Goal: Task Accomplishment & Management: Use online tool/utility

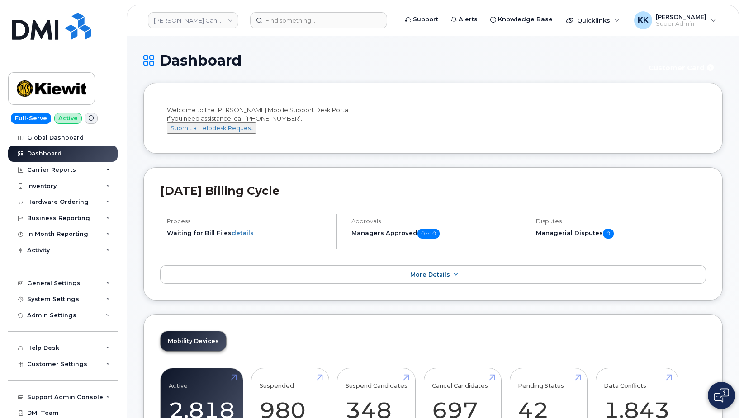
scroll to position [1377, 0]
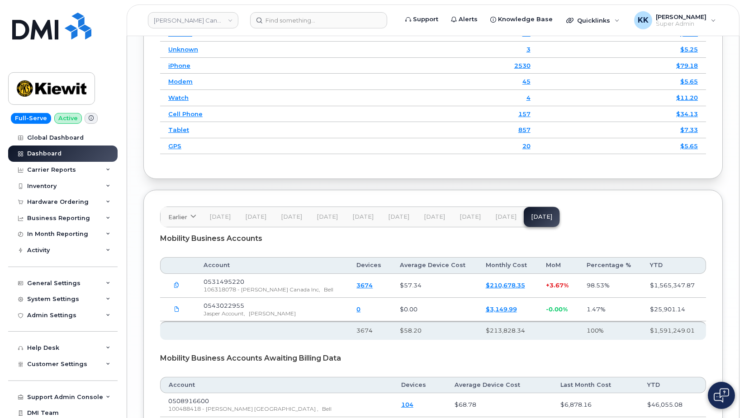
scroll to position [1377, 0]
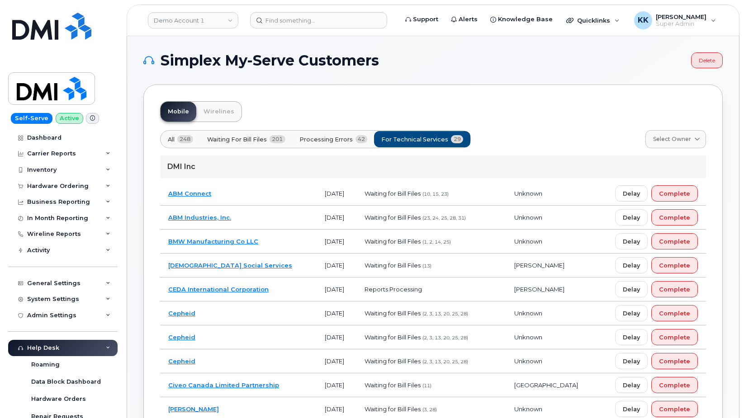
scroll to position [748, 0]
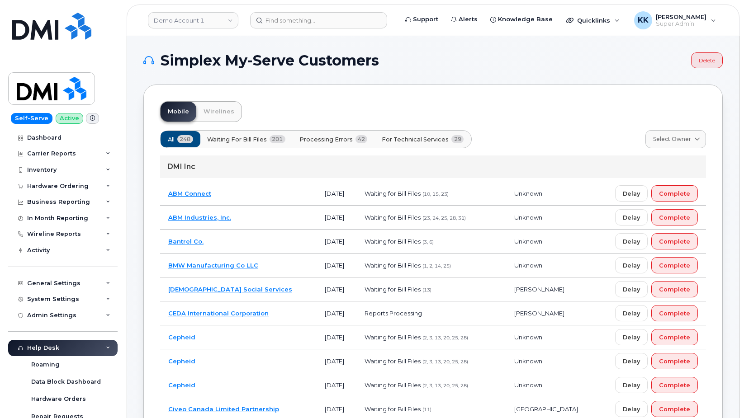
click at [409, 139] on span "For Technical Services" at bounding box center [415, 139] width 67 height 9
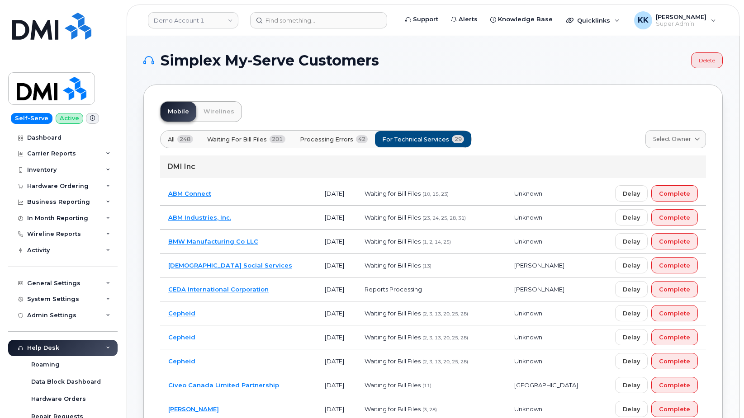
click at [336, 142] on span "Processing Errors" at bounding box center [326, 139] width 53 height 9
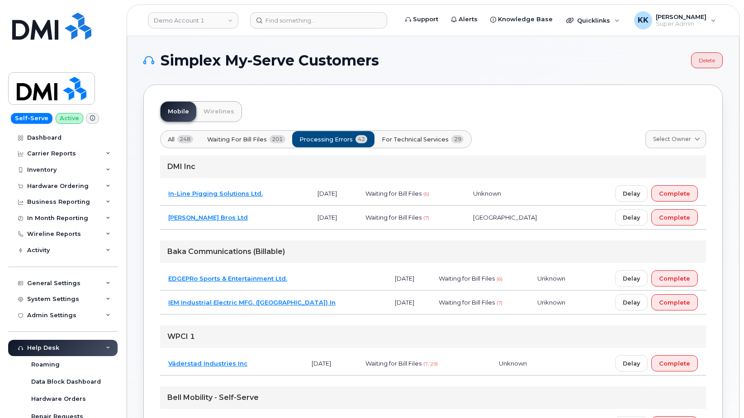
click at [402, 144] on button "For Technical Services 29" at bounding box center [422, 139] width 97 height 16
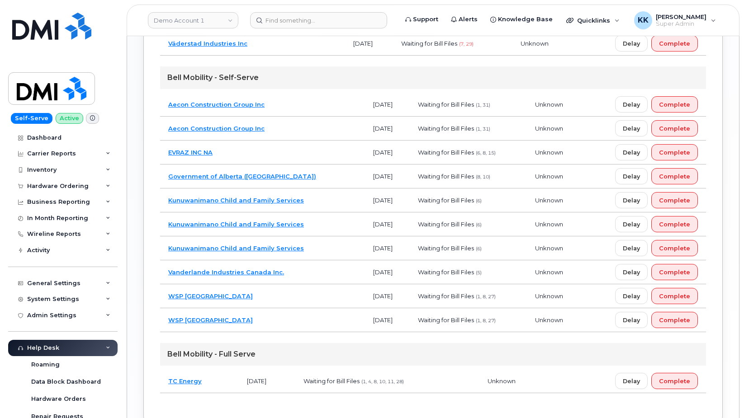
scroll to position [651, 0]
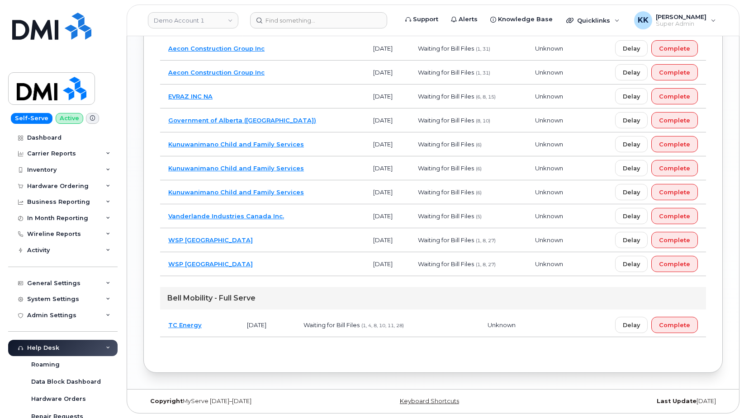
click at [294, 220] on td "Vanderlande Industries Canada Inc." at bounding box center [262, 216] width 205 height 24
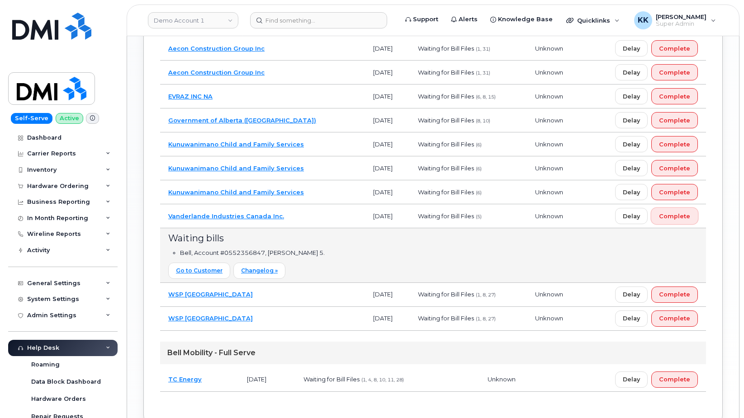
click at [670, 219] on span "Complete" at bounding box center [674, 216] width 31 height 9
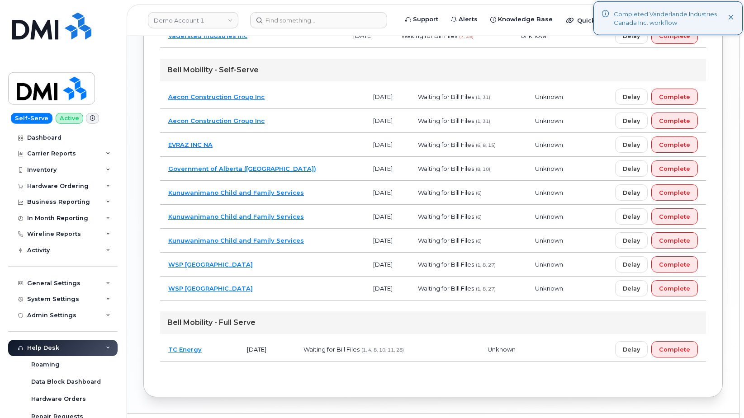
scroll to position [581, 0]
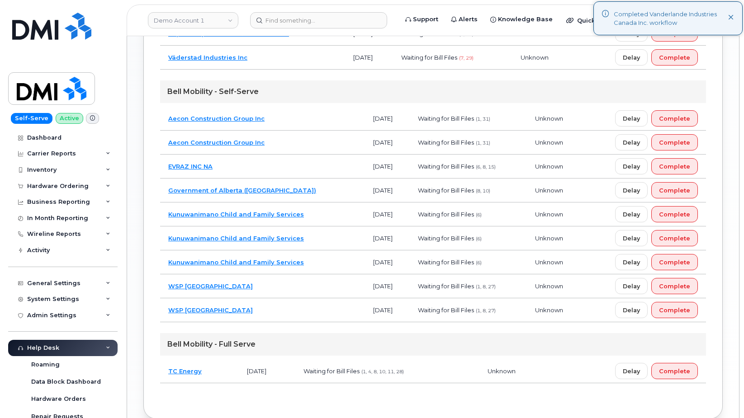
click at [273, 166] on td "EVRAZ INC NA" at bounding box center [262, 167] width 205 height 24
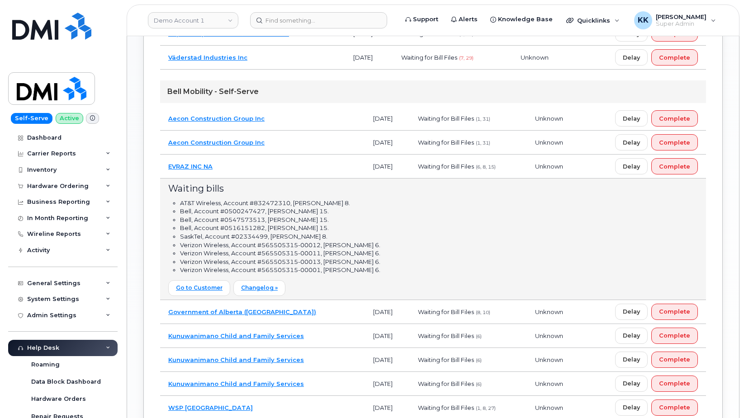
click at [273, 166] on td "EVRAZ INC NA" at bounding box center [262, 167] width 205 height 24
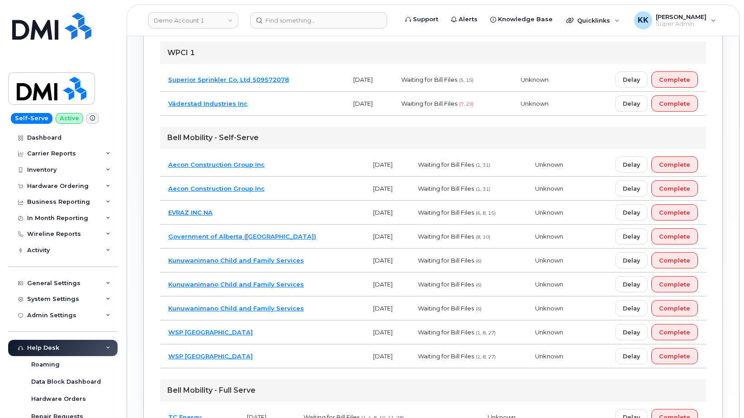
click at [281, 146] on div "Bell Mobility - Self-Serve" at bounding box center [433, 138] width 546 height 23
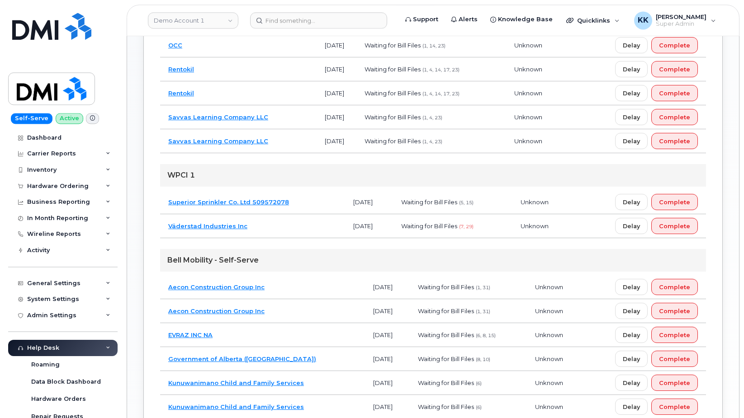
scroll to position [396, 0]
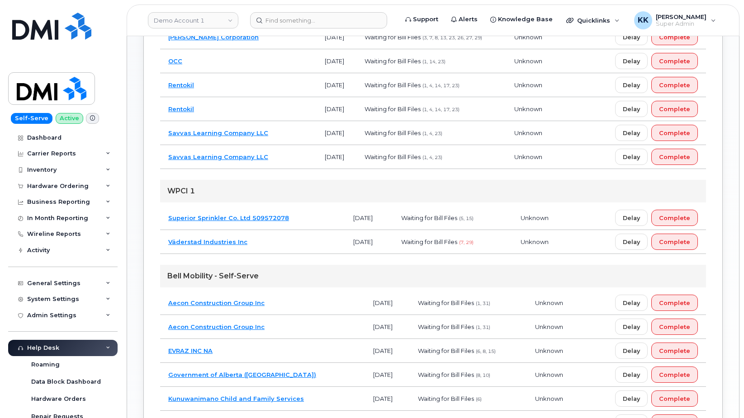
click at [283, 246] on td "Väderstad Industries Inc" at bounding box center [252, 242] width 185 height 24
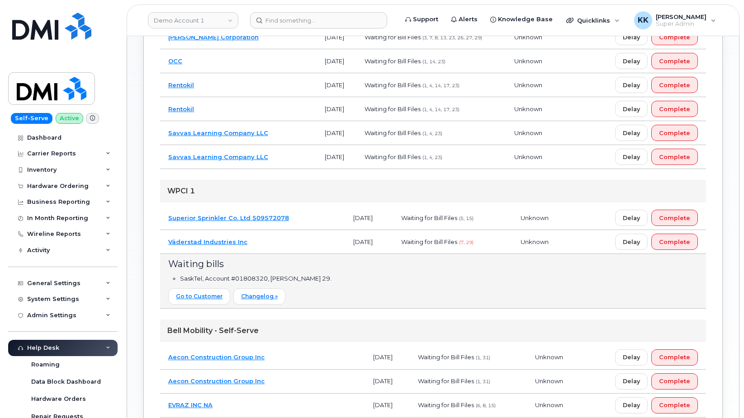
click at [283, 245] on td "Väderstad Industries Inc" at bounding box center [252, 242] width 185 height 24
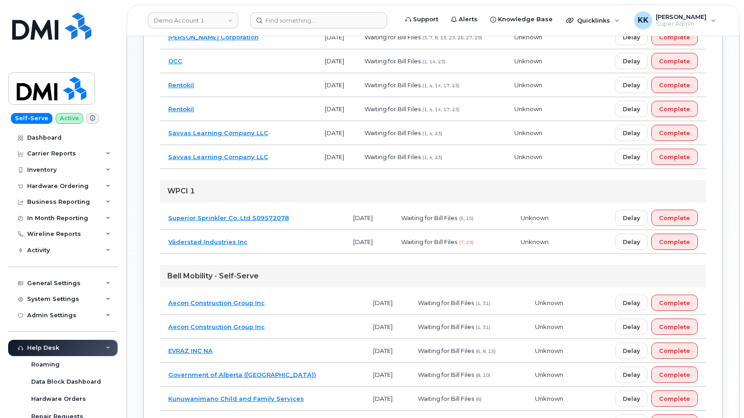
click at [303, 219] on td "Superior Sprinkler Co. Ltd 509572078" at bounding box center [252, 218] width 185 height 24
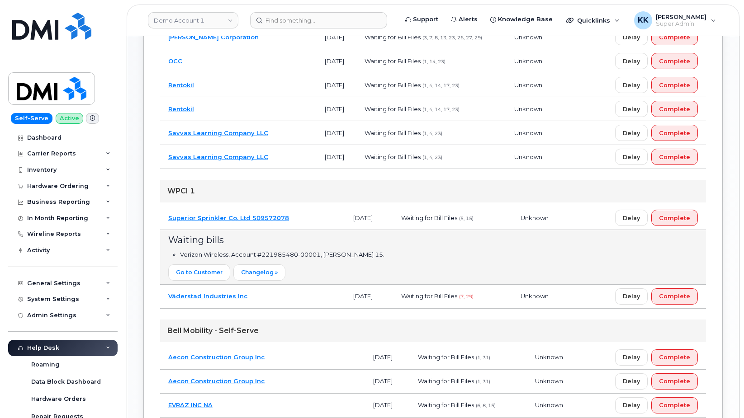
click at [303, 219] on td "Superior Sprinkler Co. Ltd 509572078" at bounding box center [252, 218] width 185 height 24
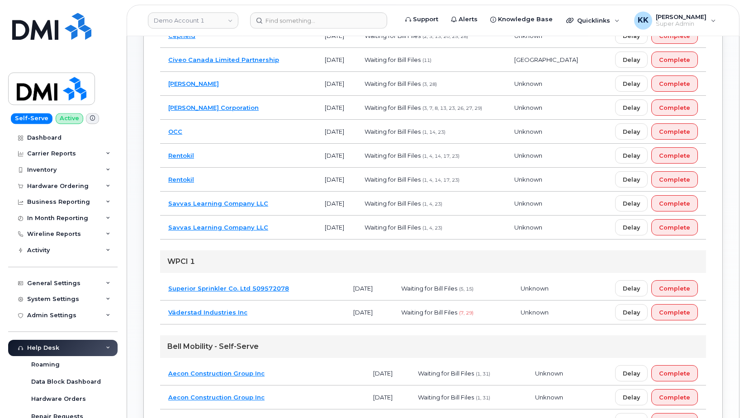
scroll to position [304, 0]
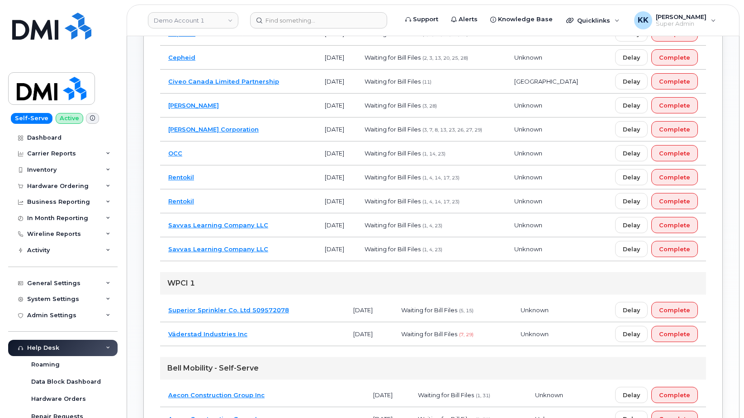
click at [280, 251] on td "Savvas Learning Company LLC" at bounding box center [238, 249] width 156 height 24
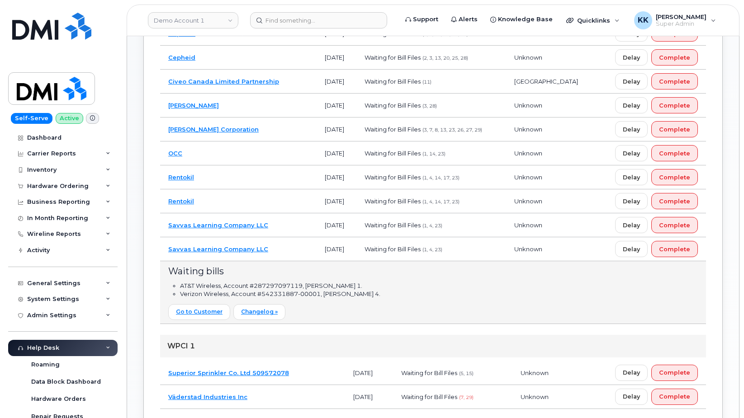
click at [256, 200] on td "Rentokil" at bounding box center [238, 201] width 156 height 24
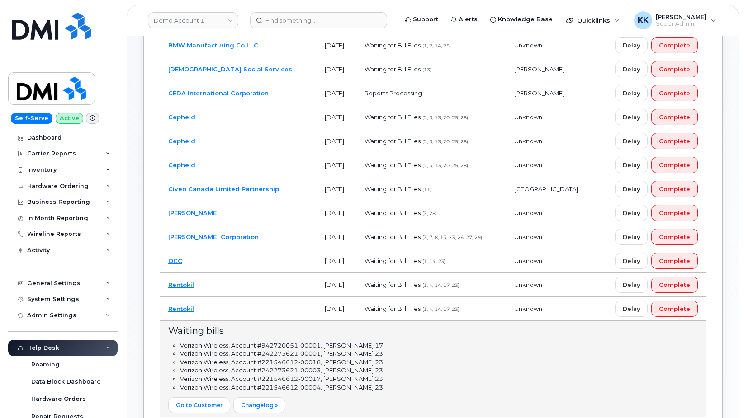
scroll to position [166, 0]
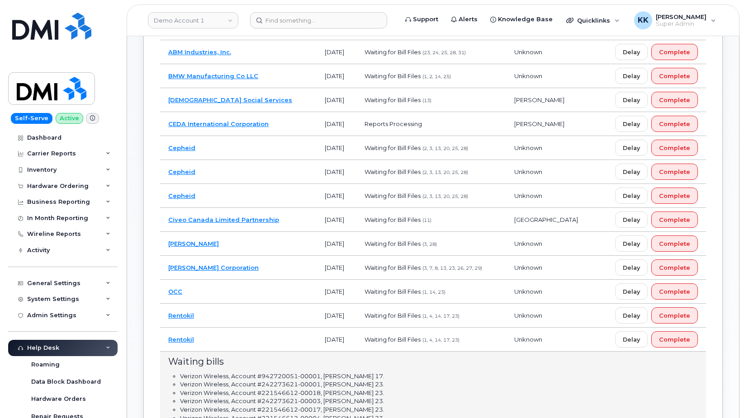
click at [296, 220] on td "Civeo Canada Limited Partnership" at bounding box center [238, 220] width 156 height 24
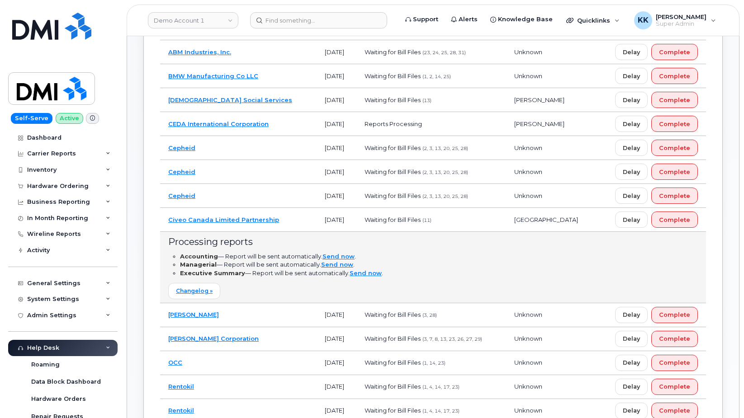
click at [296, 220] on td "Civeo Canada Limited Partnership" at bounding box center [238, 220] width 156 height 24
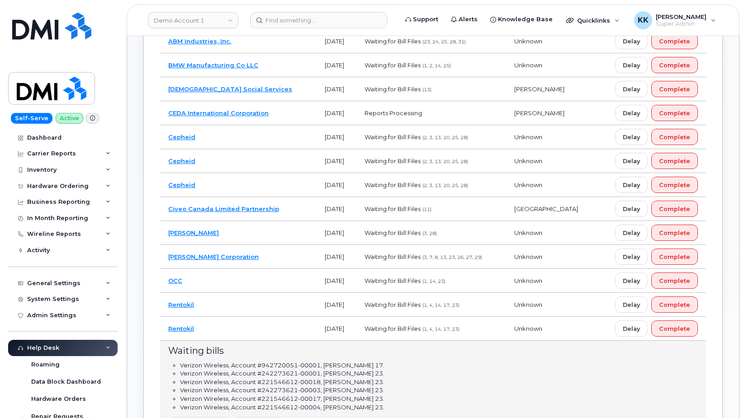
scroll to position [73, 0]
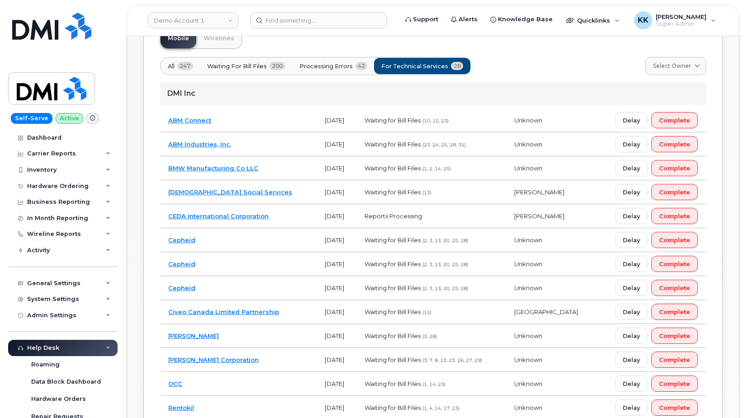
click at [275, 193] on td "Catholic Social Services" at bounding box center [238, 192] width 156 height 24
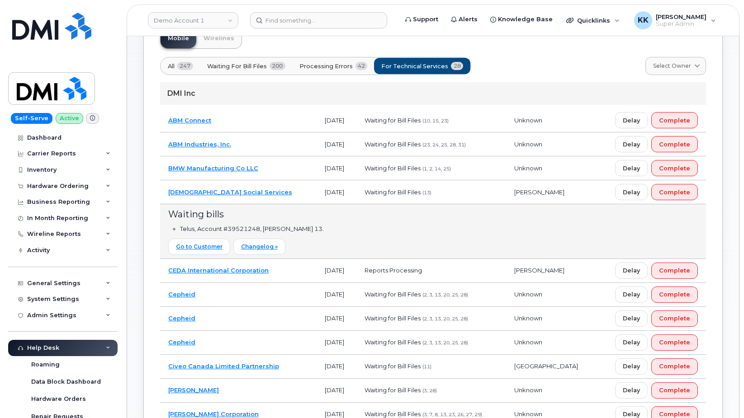
click at [275, 193] on td "Catholic Social Services" at bounding box center [238, 192] width 156 height 24
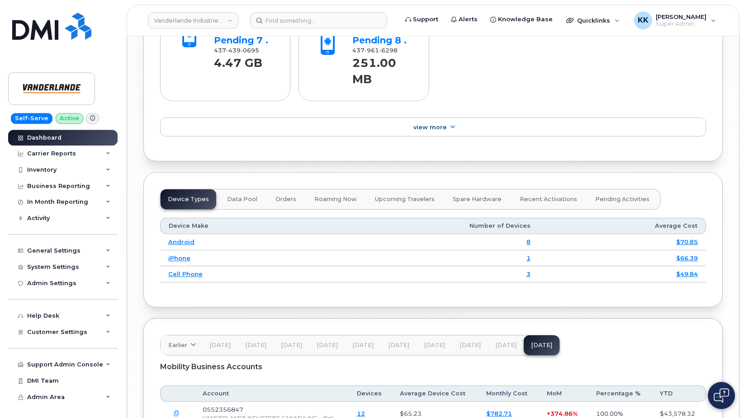
scroll to position [1083, 0]
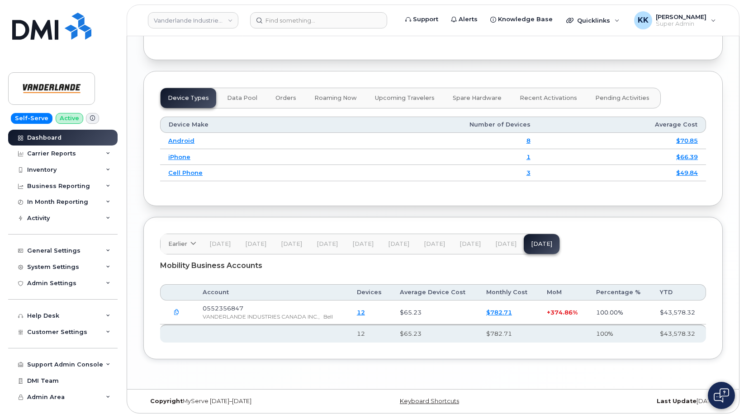
click at [175, 313] on icon "button" at bounding box center [177, 313] width 6 height 6
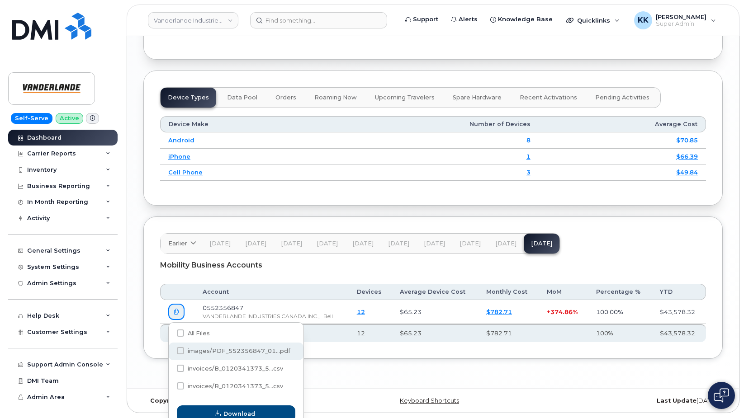
click at [181, 351] on span at bounding box center [180, 350] width 7 height 7
click at [170, 351] on input "images/PDF_552356847_01...pdf" at bounding box center [168, 351] width 5 height 5
checkbox input "true"
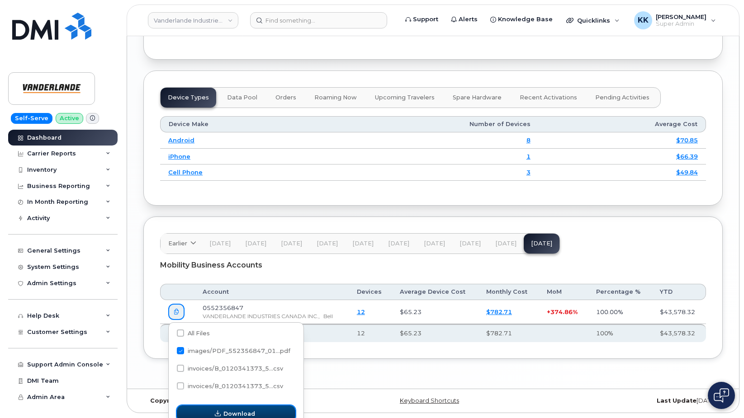
click at [231, 412] on span "Download" at bounding box center [239, 414] width 32 height 9
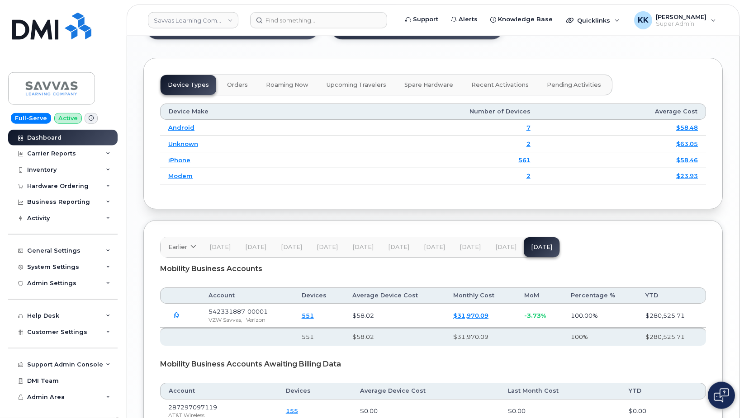
scroll to position [1069, 0]
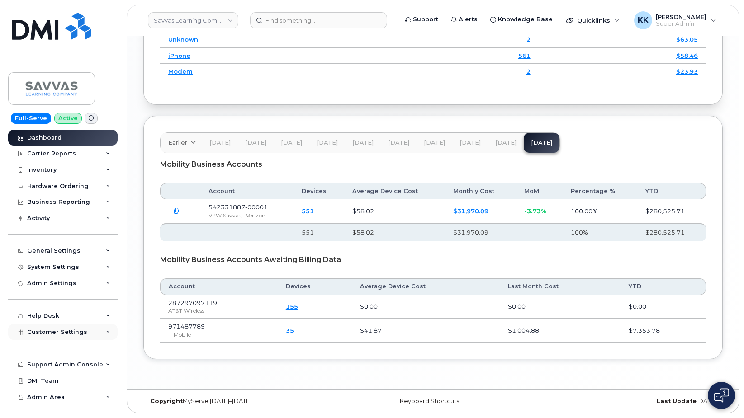
click at [80, 330] on span "Customer Settings" at bounding box center [57, 332] width 60 height 7
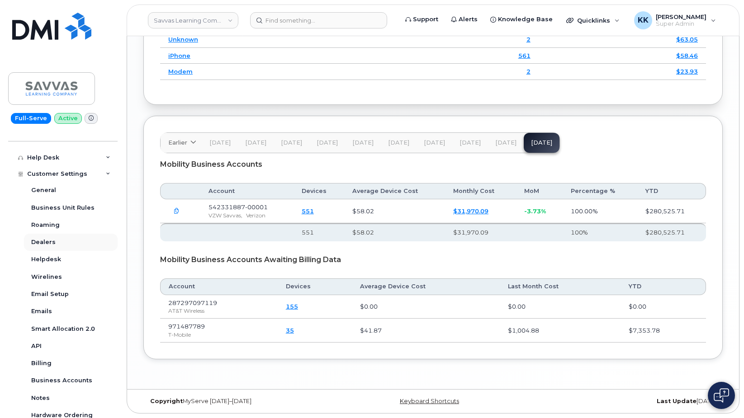
scroll to position [217, 0]
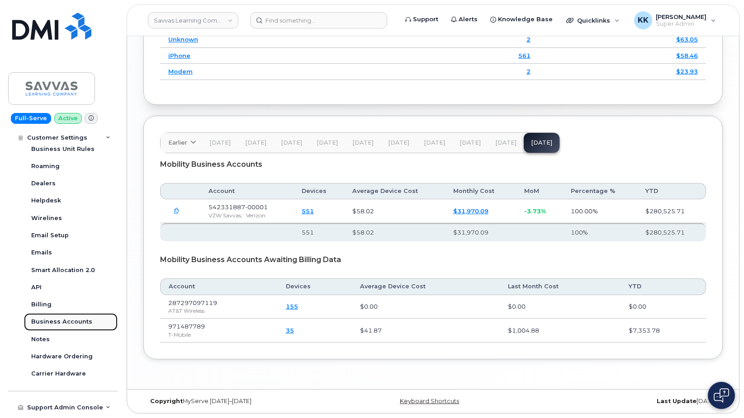
click at [71, 321] on div "Business Accounts" at bounding box center [61, 322] width 61 height 8
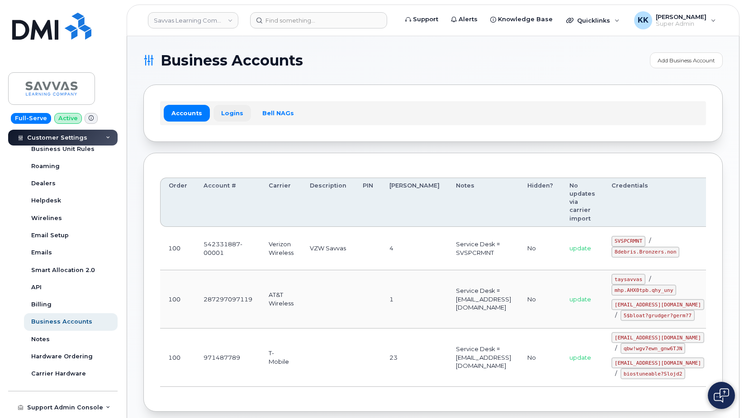
click at [223, 118] on link "Logins" at bounding box center [232, 113] width 38 height 16
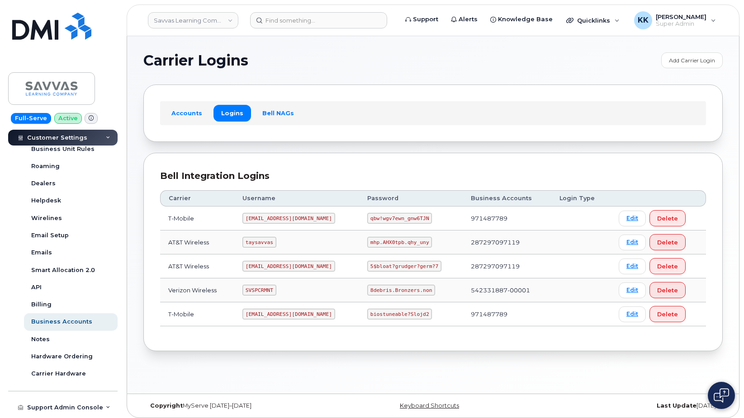
click at [273, 265] on code "savvas@dminc.com" at bounding box center [288, 266] width 93 height 11
click at [378, 267] on code "5$bloat?grudger?germ?7" at bounding box center [404, 266] width 74 height 11
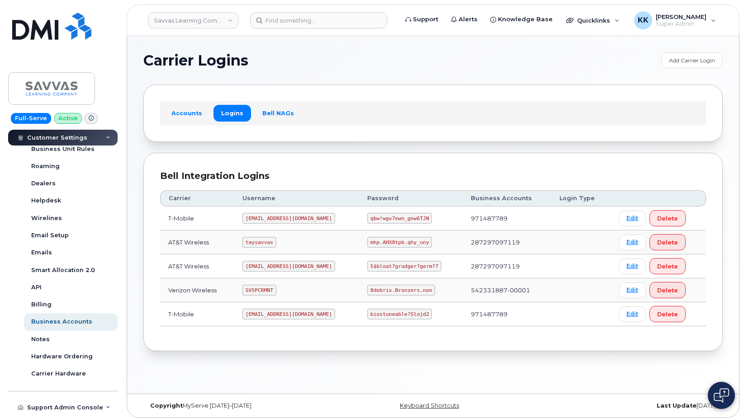
click at [378, 267] on code "5$bloat?grudger?germ?7" at bounding box center [404, 266] width 74 height 11
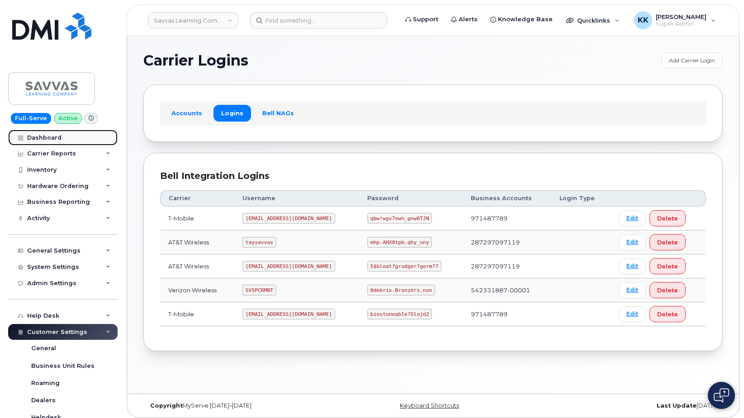
click at [53, 142] on link "Dashboard" at bounding box center [62, 138] width 109 height 16
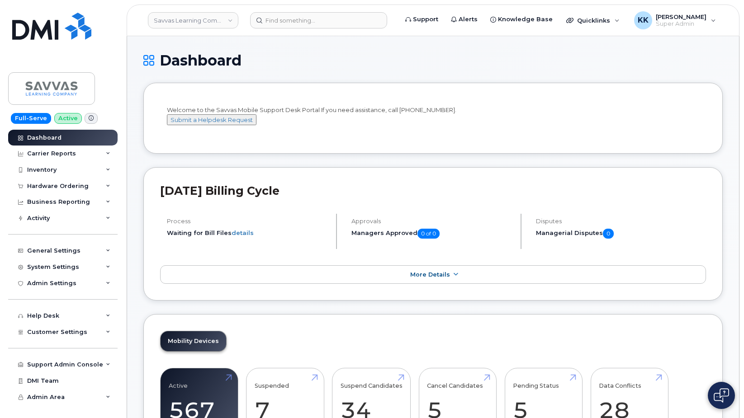
click at [265, 188] on div "August 2025 Billing Cycle Process Waiting for Bill Files details Approvals Mana…" at bounding box center [432, 234] width 579 height 134
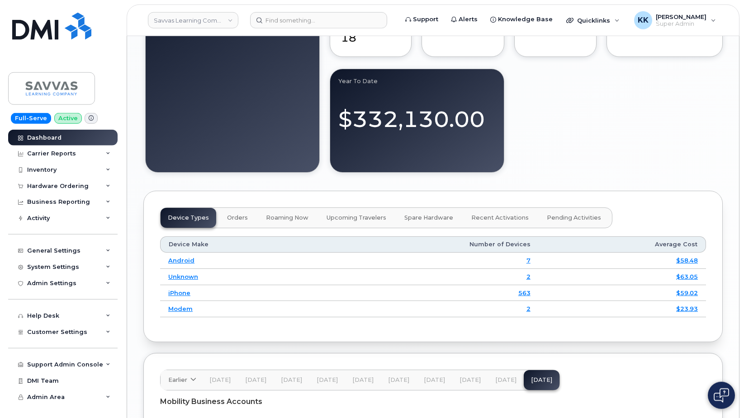
scroll to position [1069, 0]
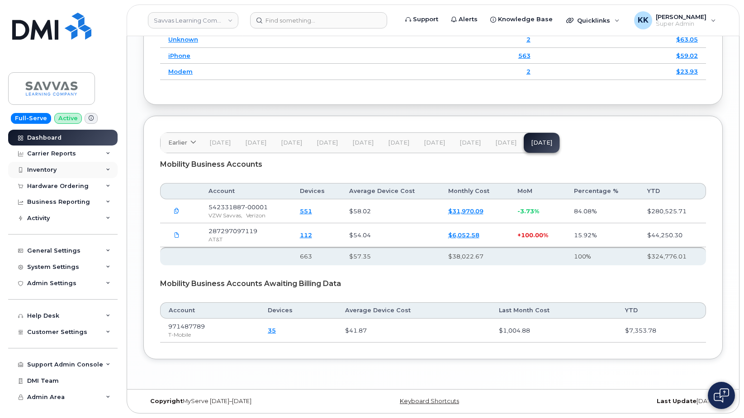
click at [58, 169] on div "Inventory" at bounding box center [62, 170] width 109 height 16
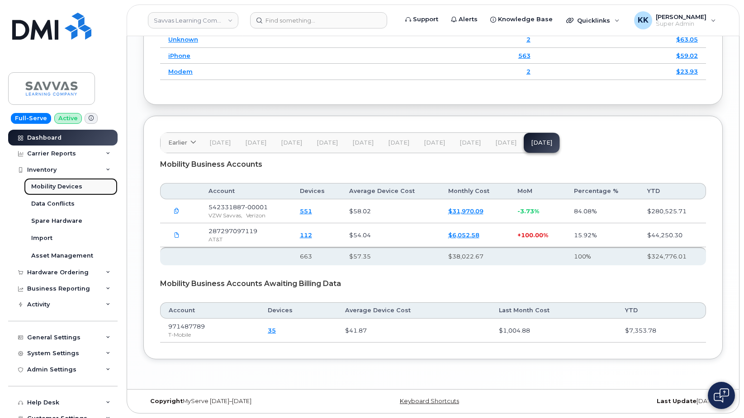
click at [57, 187] on div "Mobility Devices" at bounding box center [56, 187] width 51 height 8
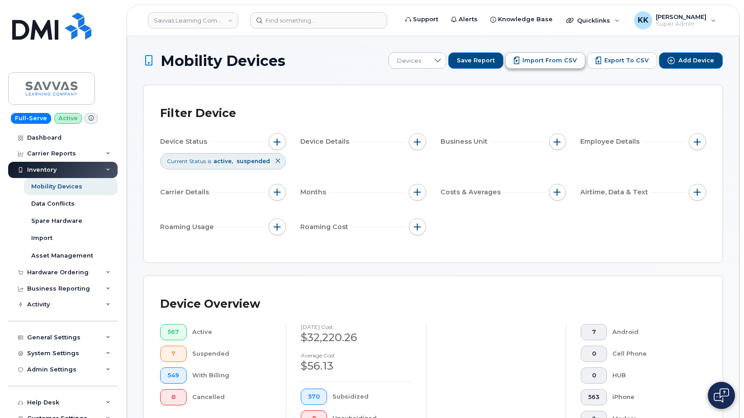
click at [533, 61] on span "Import from CSV" at bounding box center [549, 61] width 54 height 8
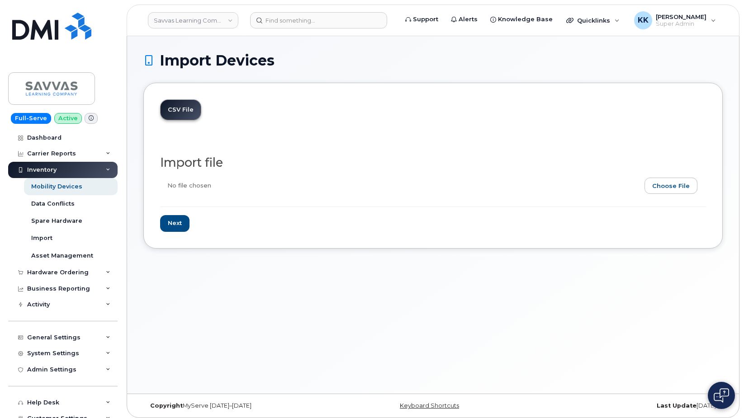
click at [675, 189] on input "file" at bounding box center [429, 188] width 539 height 21
type input "C:\fakepath\Savvas AT&T Inventory [DATE].csv"
click at [184, 220] on input "Next" at bounding box center [174, 223] width 29 height 17
type input "Loading..."
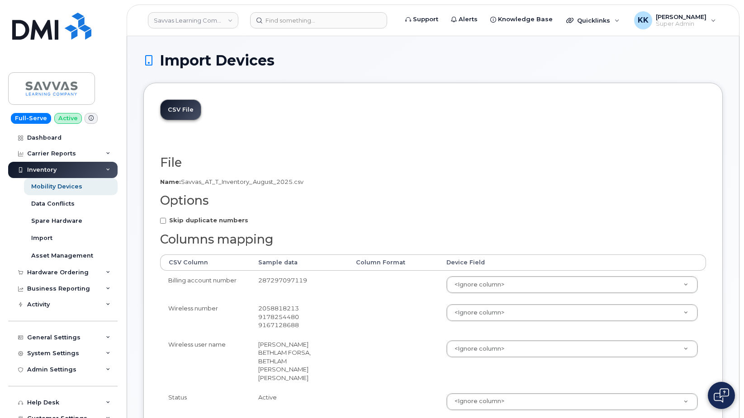
click at [186, 218] on strong "Skip duplicate numbers" at bounding box center [208, 220] width 79 height 7
click at [166, 218] on input "Skip duplicate numbers" at bounding box center [163, 221] width 6 height 6
checkbox input "true"
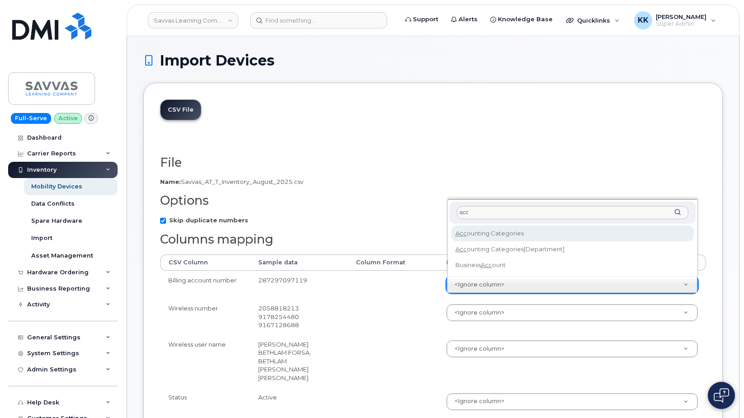
type input "acc"
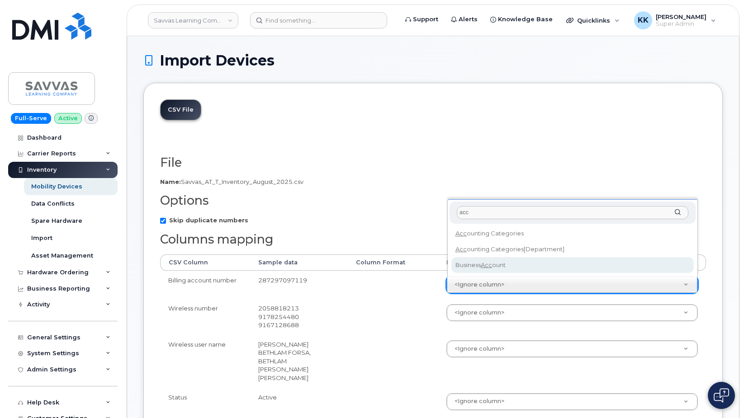
select select "business_account_id"
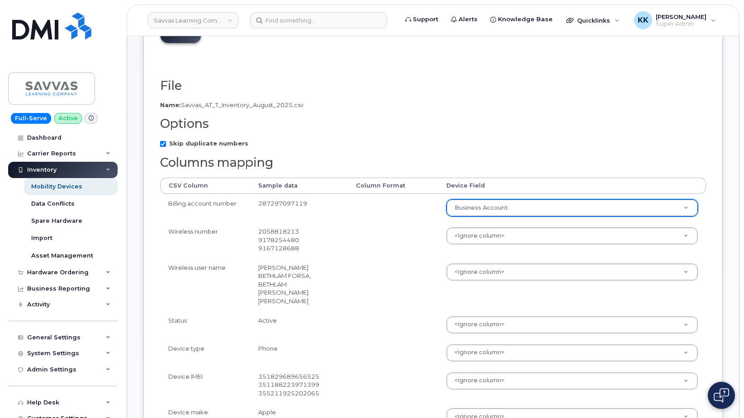
scroll to position [92, 0]
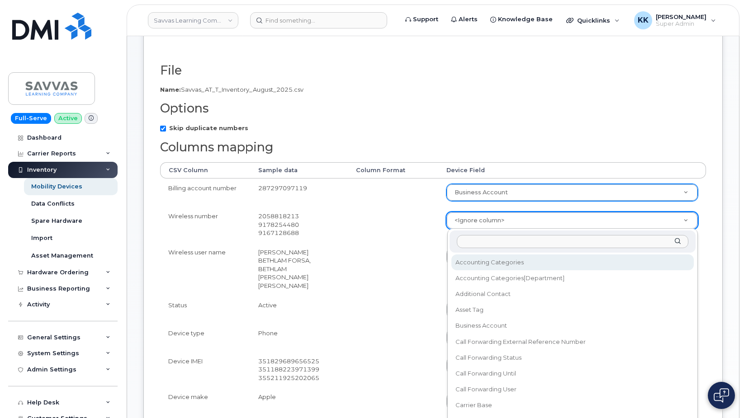
click at [469, 217] on body "Savvas Learning Company LLC Support Alerts Knowledge Base Quicklinks Suspend / …" at bounding box center [372, 347] width 744 height 878
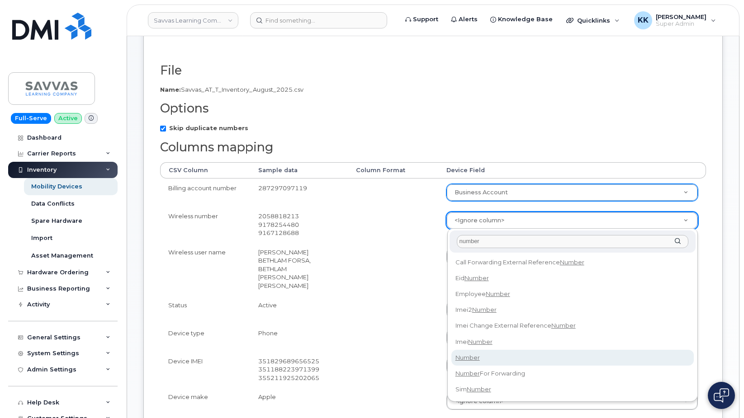
type input "number"
select select "number"
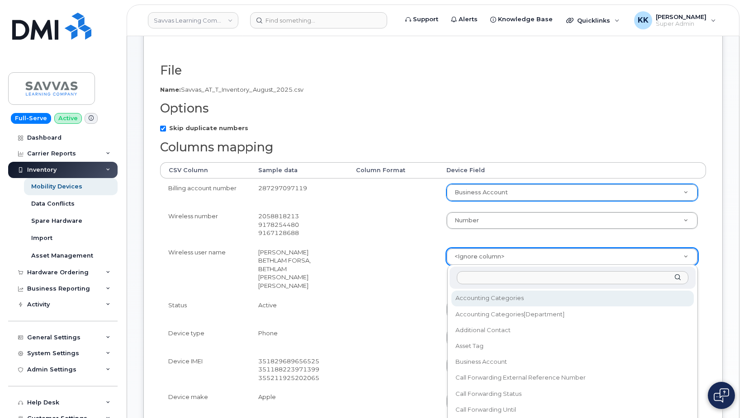
click at [473, 256] on body "Savvas Learning Company LLC Support Alerts Knowledge Base Quicklinks Suspend / …" at bounding box center [372, 347] width 744 height 878
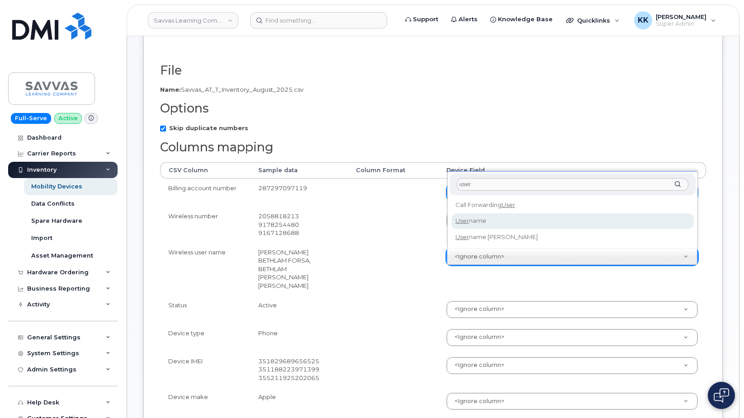
type input "user"
select select "username"
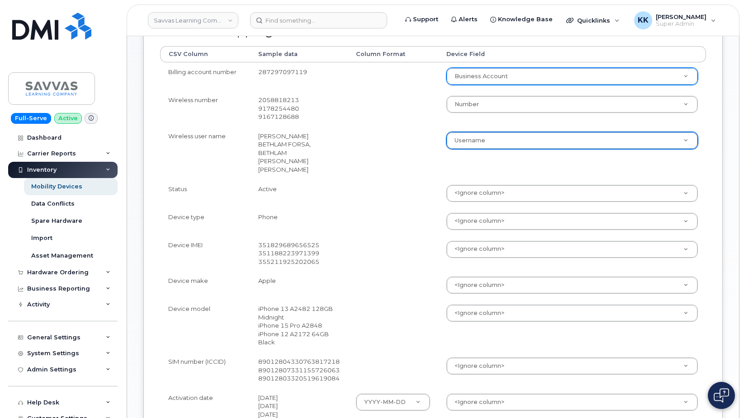
scroll to position [231, 0]
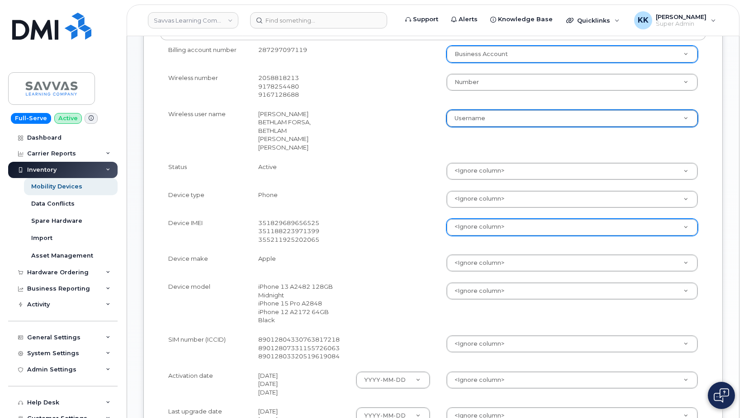
click at [485, 229] on body "Savvas Learning Company LLC Support Alerts Knowledge Base Quicklinks Suspend / …" at bounding box center [372, 208] width 744 height 878
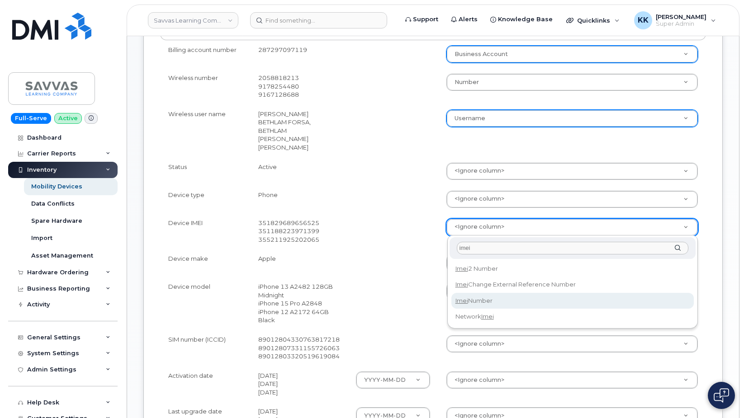
type input "imei"
select select "imei_number"
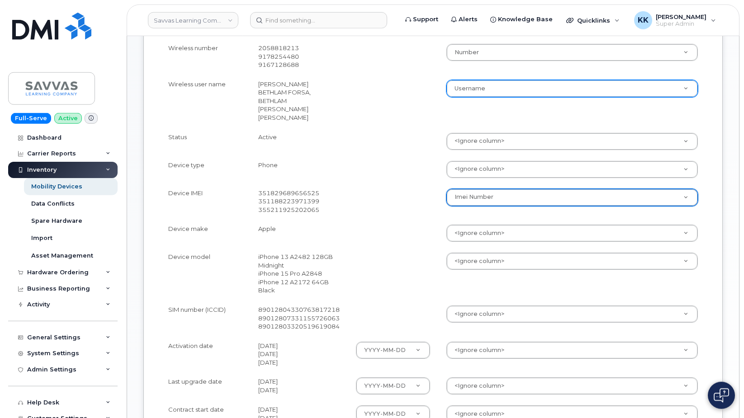
scroll to position [277, 0]
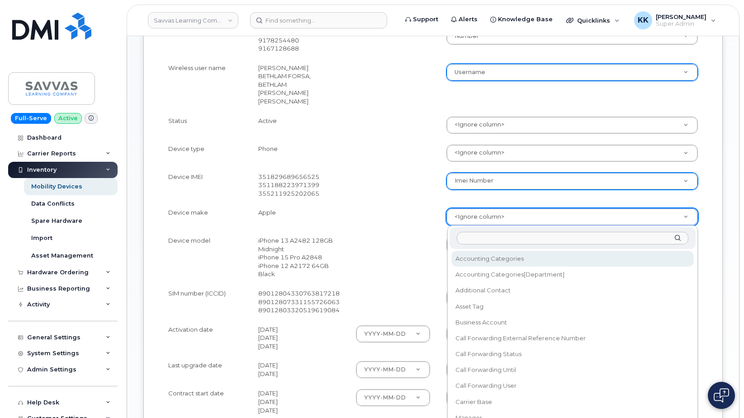
click at [462, 216] on body "Savvas Learning Company LLC Support Alerts Knowledge Base Quicklinks Suspend / …" at bounding box center [372, 162] width 744 height 878
type input "make"
select select "device_make_id"
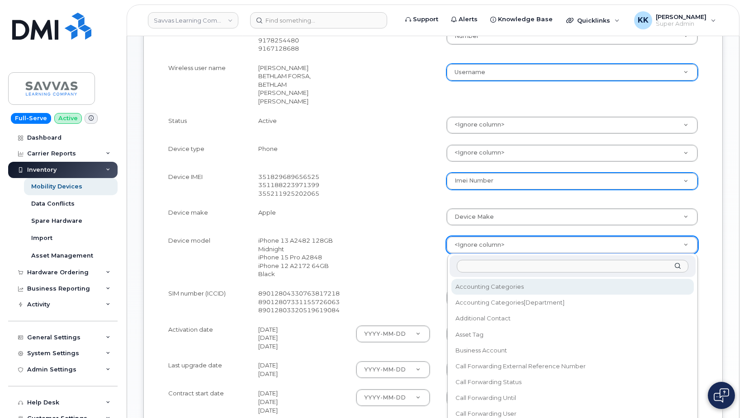
click at [470, 243] on body "Savvas Learning Company LLC Support Alerts Knowledge Base Quicklinks Suspend / …" at bounding box center [372, 162] width 744 height 878
type input "model"
select select "device_model_alias"
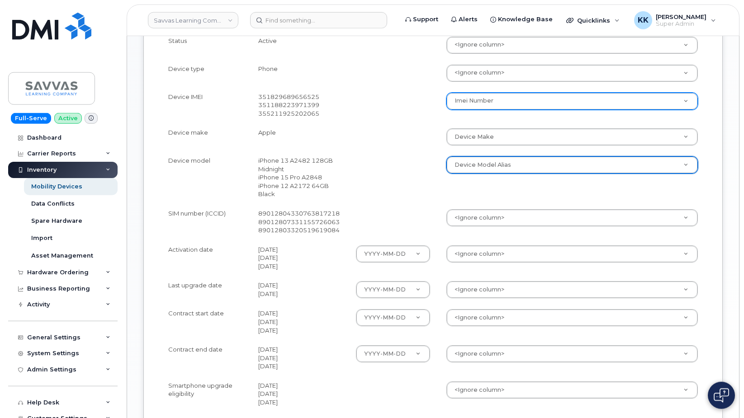
scroll to position [369, 0]
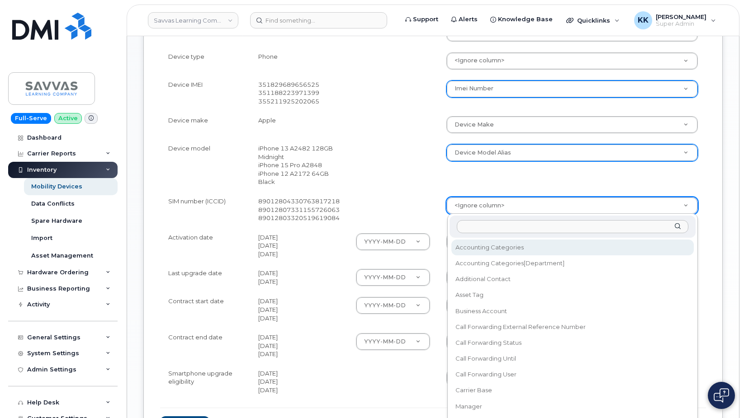
click at [468, 209] on body "Savvas Learning Company LLC Support Alerts Knowledge Base Quicklinks Suspend / …" at bounding box center [372, 70] width 744 height 878
type input "sim"
select select "sim_number"
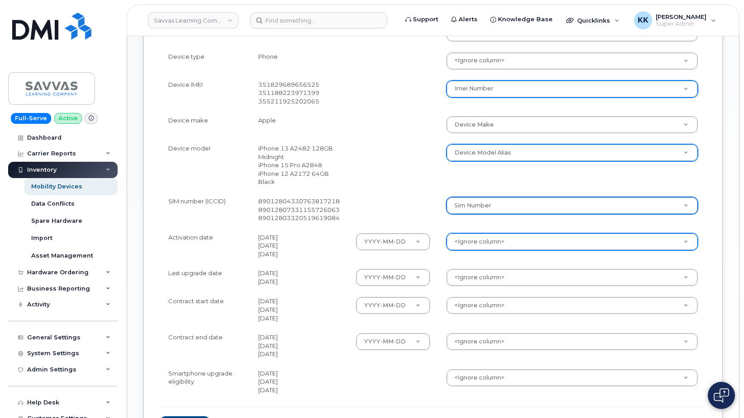
click at [471, 240] on body "Savvas Learning Company LLC Support Alerts Knowledge Base Quicklinks Suspend / …" at bounding box center [372, 70] width 744 height 878
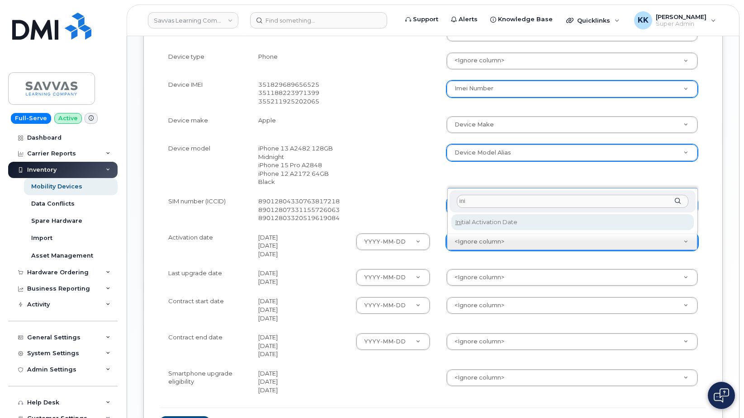
type input "ini"
select select "initial_activation_date"
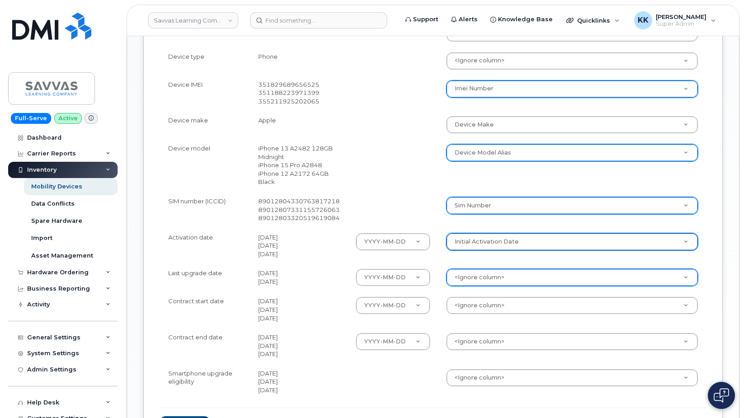
click at [478, 275] on body "Savvas Learning Company LLC Support Alerts Knowledge Base Quicklinks Suspend / …" at bounding box center [372, 70] width 744 height 878
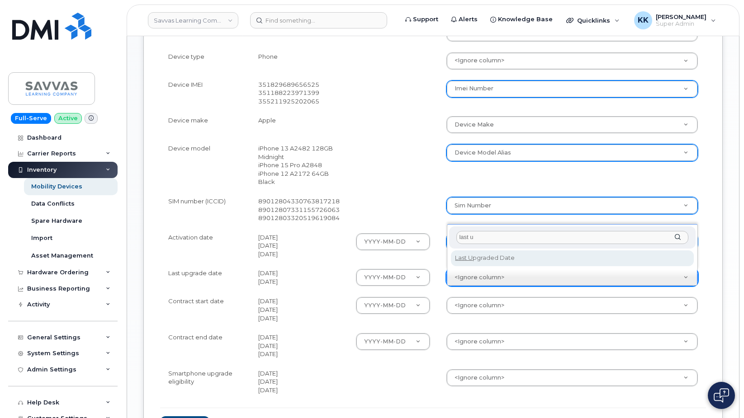
type input "last u"
select select "last_upgraded_date"
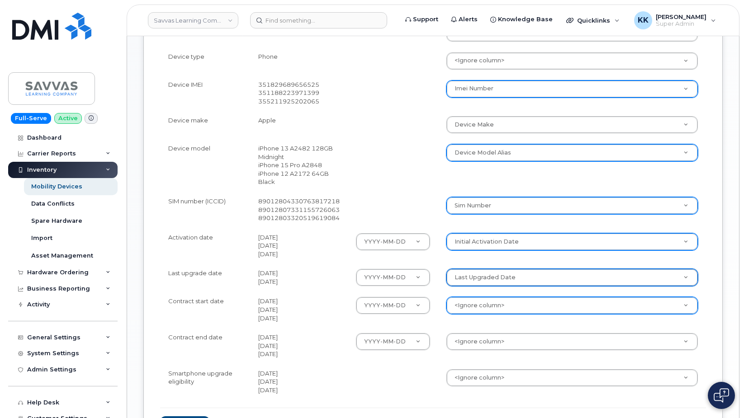
click at [468, 305] on body "Savvas Learning Company LLC Support Alerts Knowledge Base Quicklinks Suspend / …" at bounding box center [372, 70] width 744 height 878
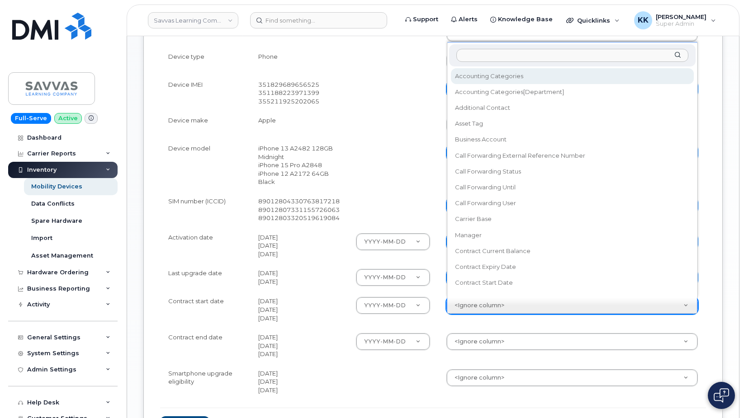
scroll to position [8, 0]
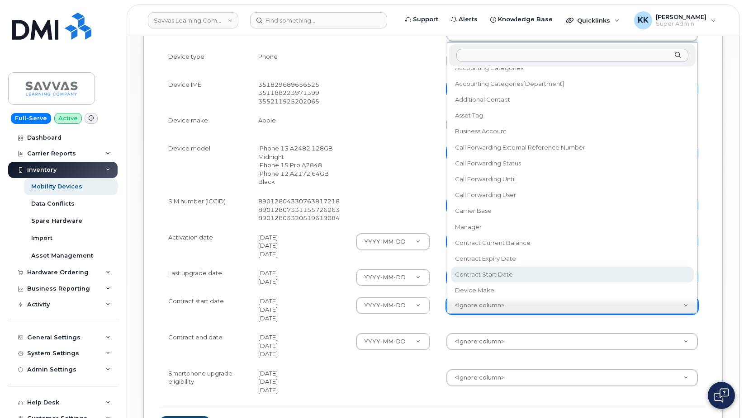
select select "contract_start_date"
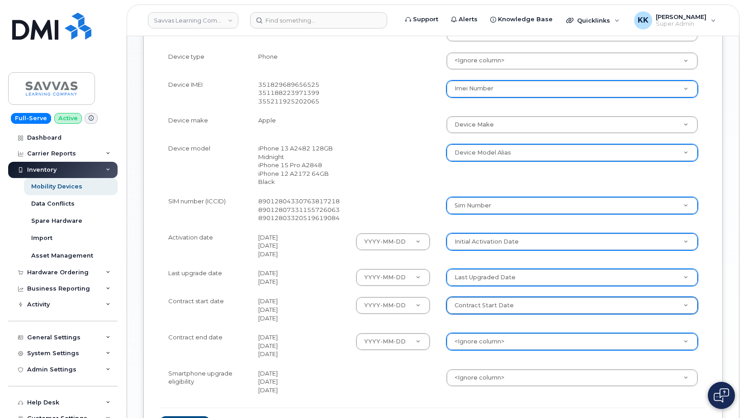
click at [479, 344] on body "Savvas Learning Company LLC Support Alerts Knowledge Base Quicklinks Suspend / …" at bounding box center [372, 70] width 744 height 878
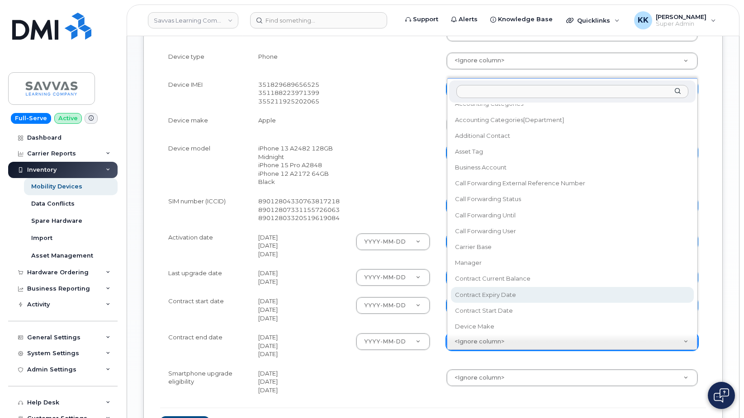
select select "contract_expiry_date"
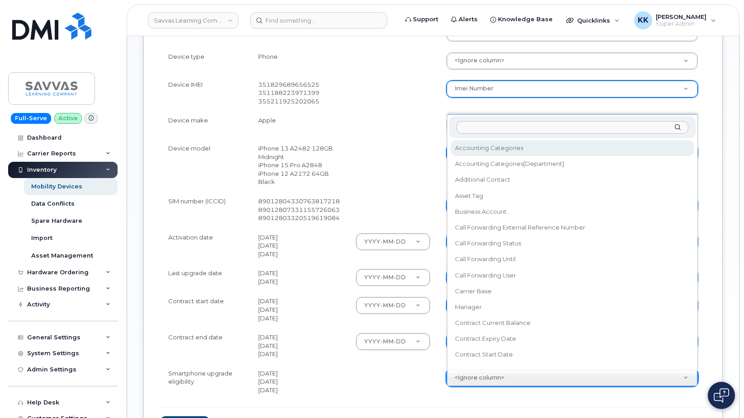
click at [465, 383] on body "Savvas Learning Company LLC Support Alerts Knowledge Base Quicklinks Suspend / …" at bounding box center [372, 70] width 744 height 878
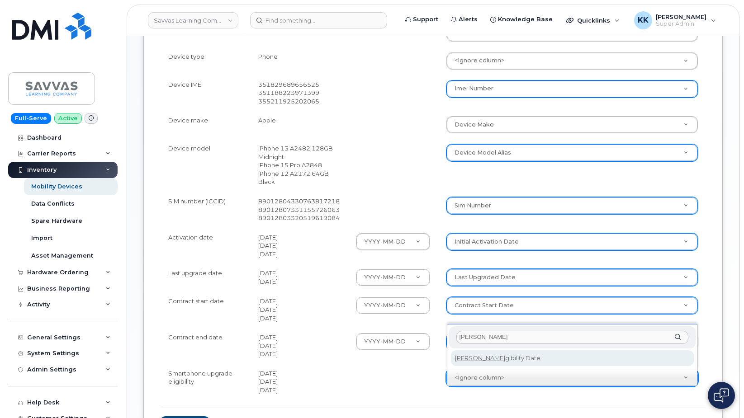
type input "eli"
select select "eligibility_date"
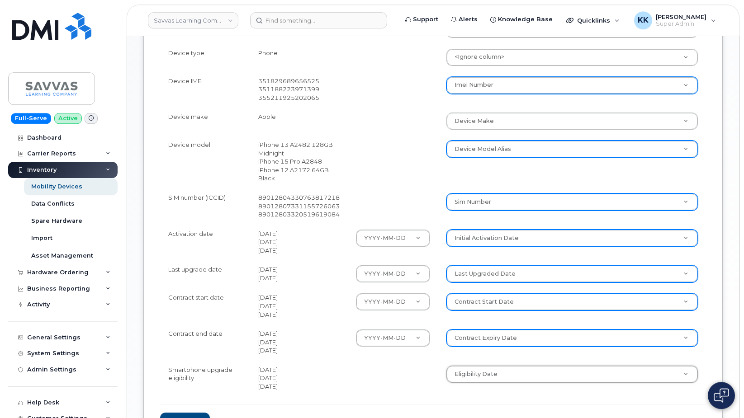
scroll to position [415, 0]
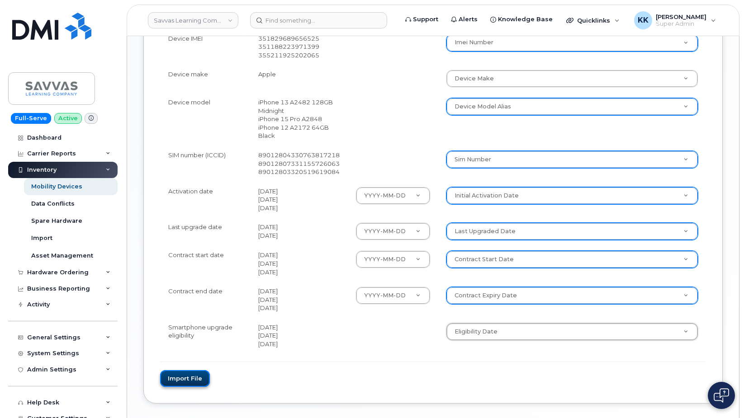
click at [198, 384] on button "Import file" at bounding box center [185, 378] width 50 height 17
